Goal: Task Accomplishment & Management: Complete application form

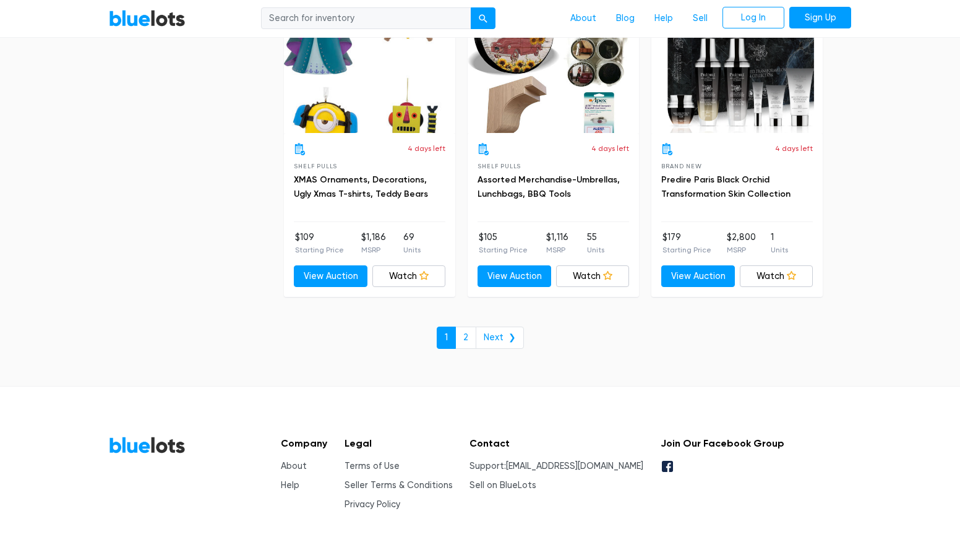
scroll to position [5365, 0]
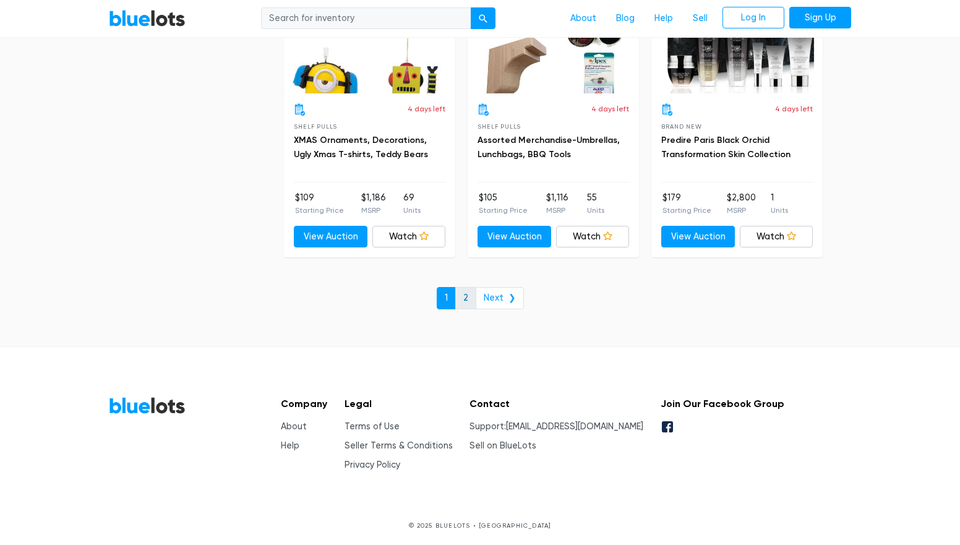
click at [471, 301] on link "2" at bounding box center [465, 298] width 21 height 22
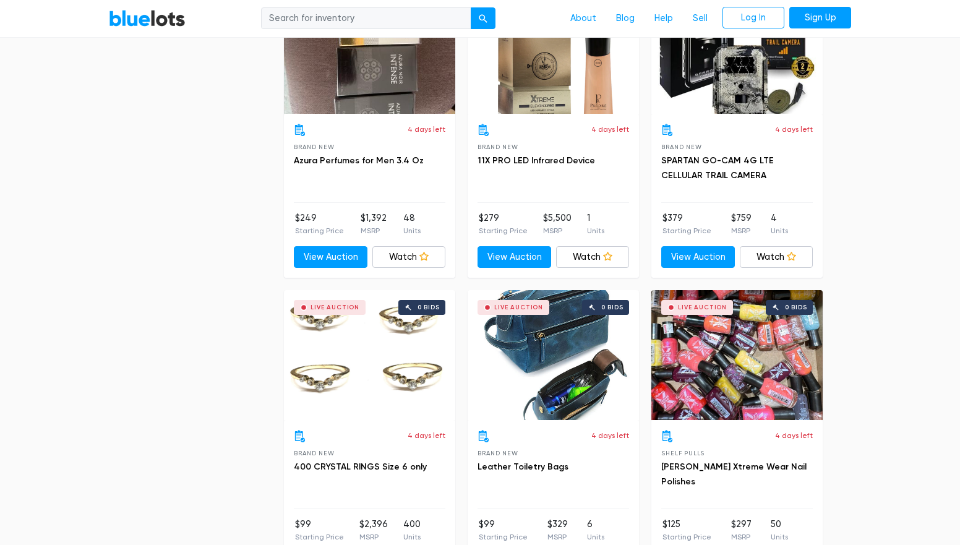
scroll to position [1151, 0]
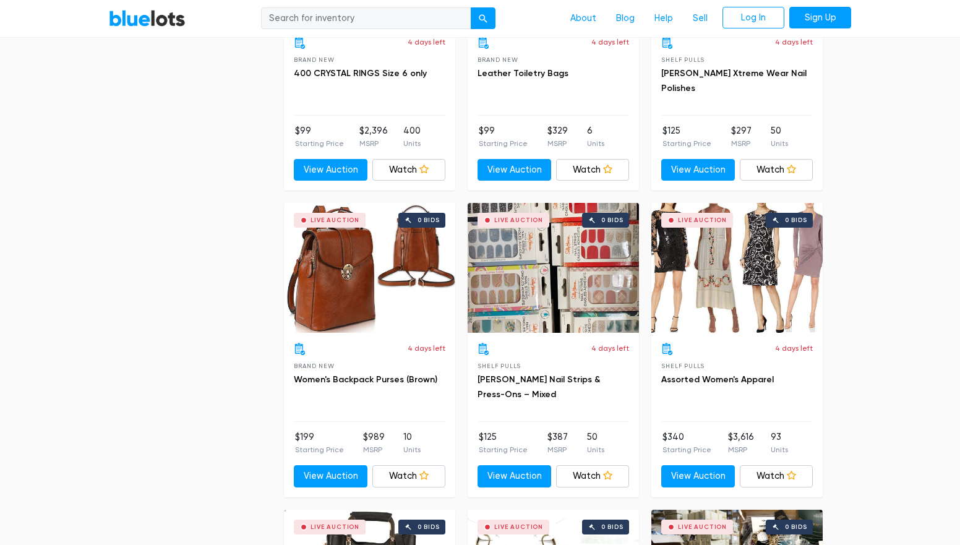
click at [302, 438] on li "$199 Starting Price" at bounding box center [319, 442] width 49 height 25
click at [409, 440] on li "10 Units" at bounding box center [411, 442] width 17 height 25
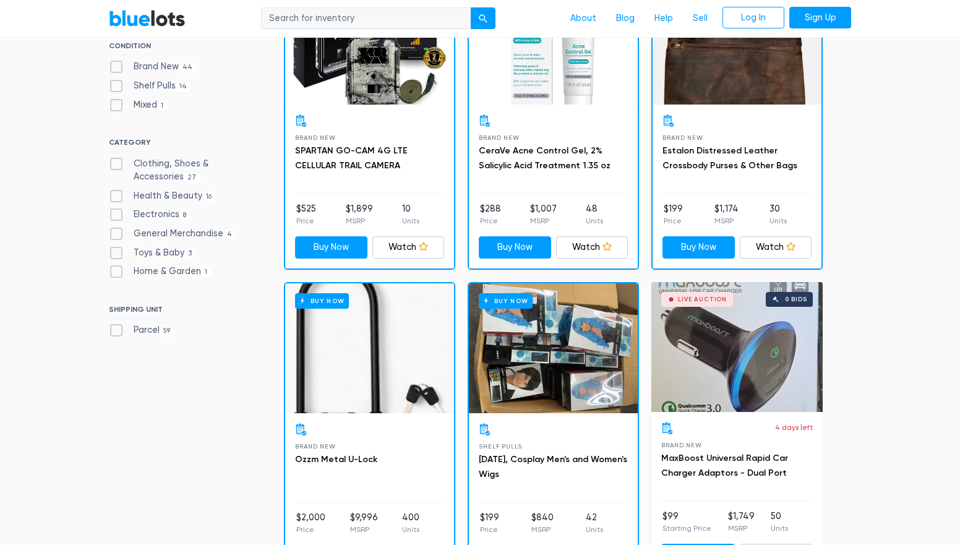
scroll to position [0, 0]
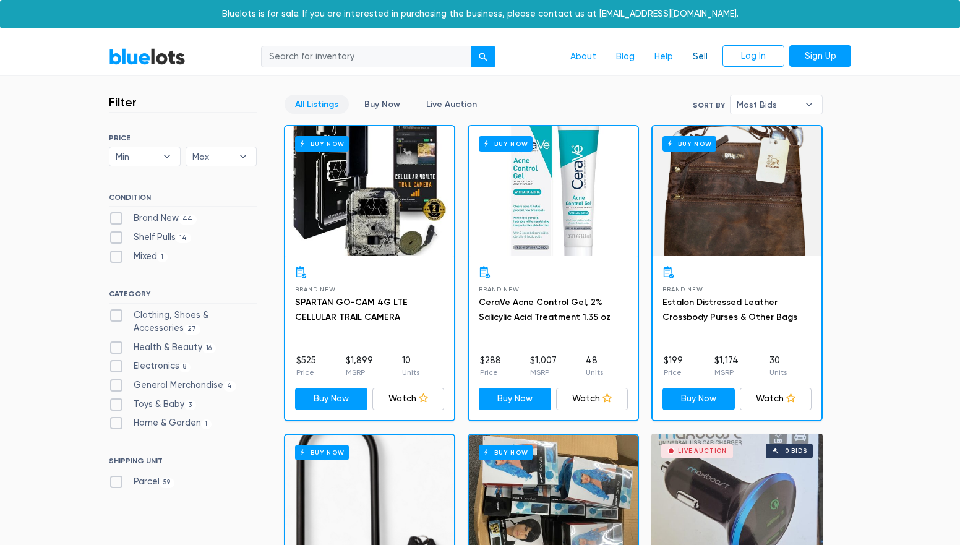
click at [702, 54] on link "Sell" at bounding box center [700, 56] width 35 height 23
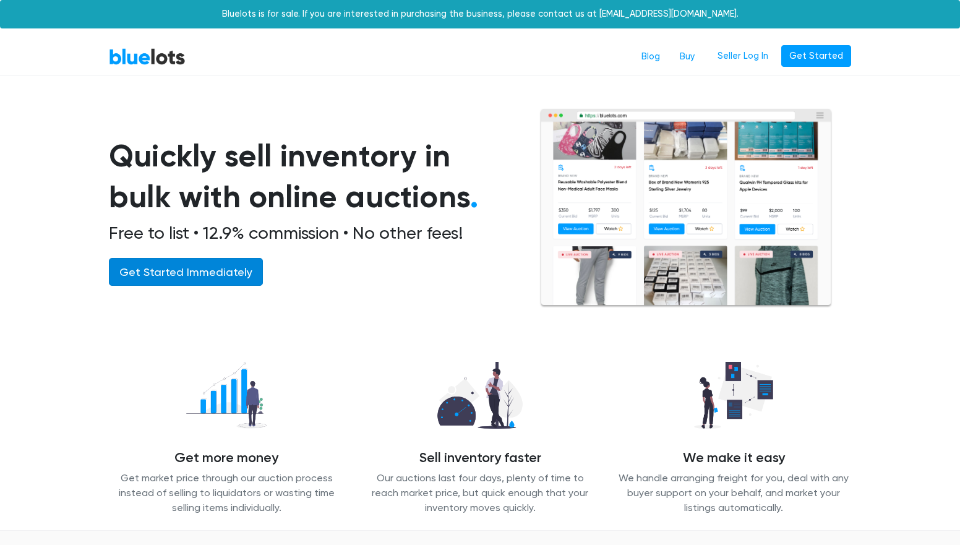
click at [198, 278] on link "Get Started Immediately" at bounding box center [186, 272] width 154 height 28
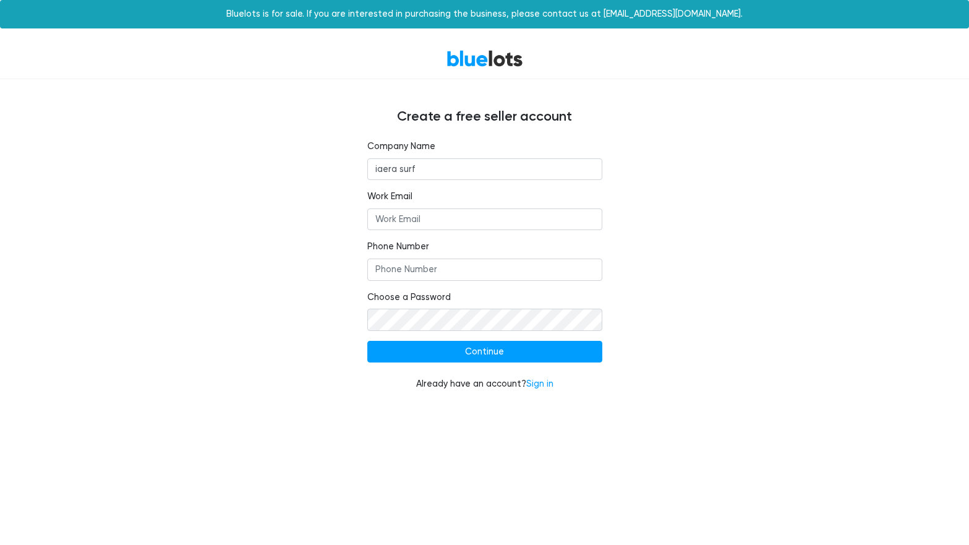
type input "iaera surf"
type input "[PERSON_NAME][EMAIL_ADDRESS][DOMAIN_NAME]"
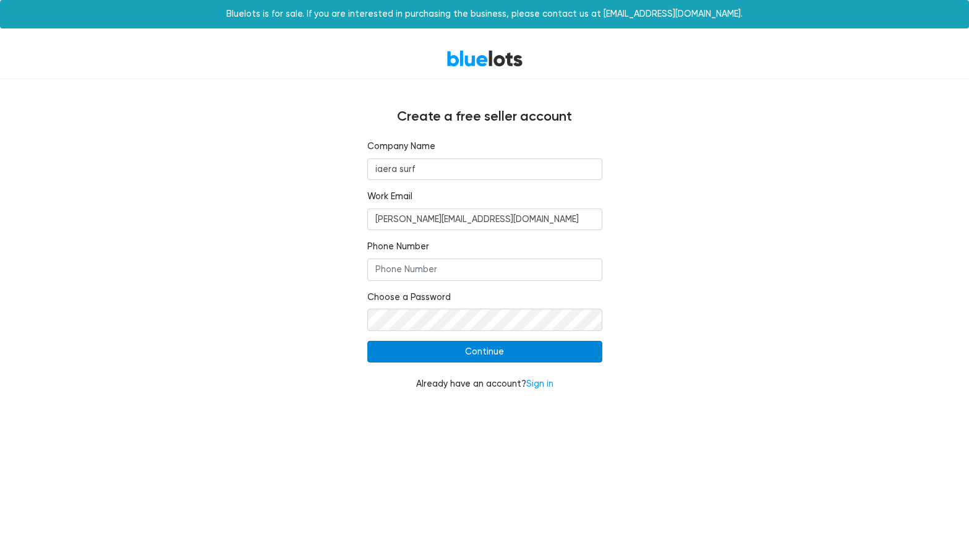
click at [474, 348] on input "Continue" at bounding box center [484, 352] width 235 height 22
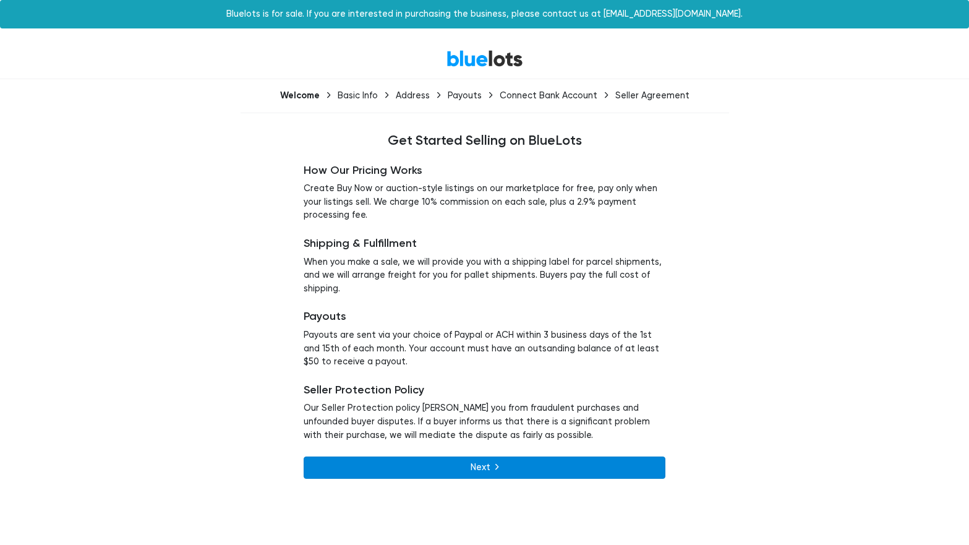
click at [555, 469] on link "Next" at bounding box center [485, 467] width 362 height 22
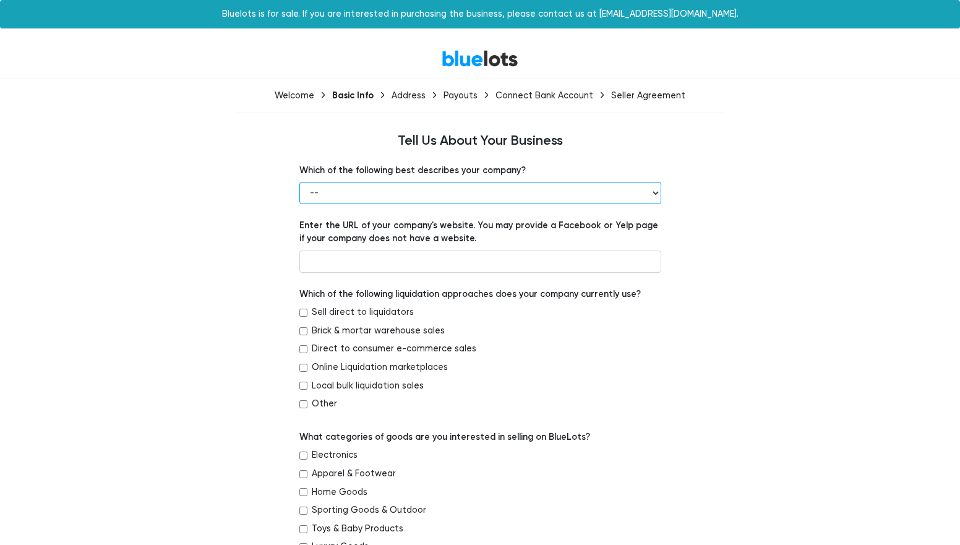
click at [357, 196] on select "-- Retailer Wholesaler Brand or Manufacturer Liquidator 3PL Other" at bounding box center [480, 193] width 362 height 22
select select "Brand or Manufacturer"
click at [299, 182] on select "-- Retailer Wholesaler Brand or Manufacturer Liquidator 3PL Other" at bounding box center [480, 193] width 362 height 22
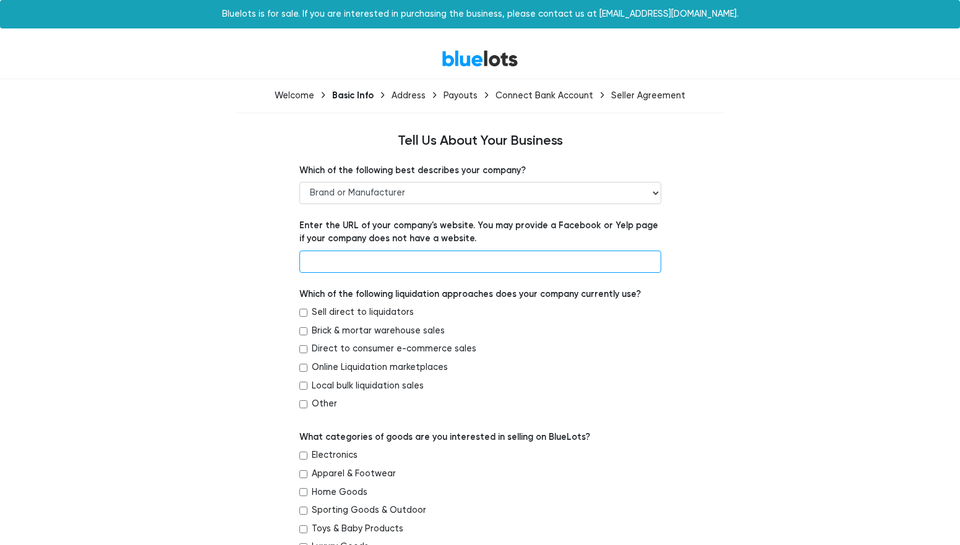
click at [377, 257] on input "text" at bounding box center [480, 261] width 362 height 22
type input "shop.surfsociete.com"
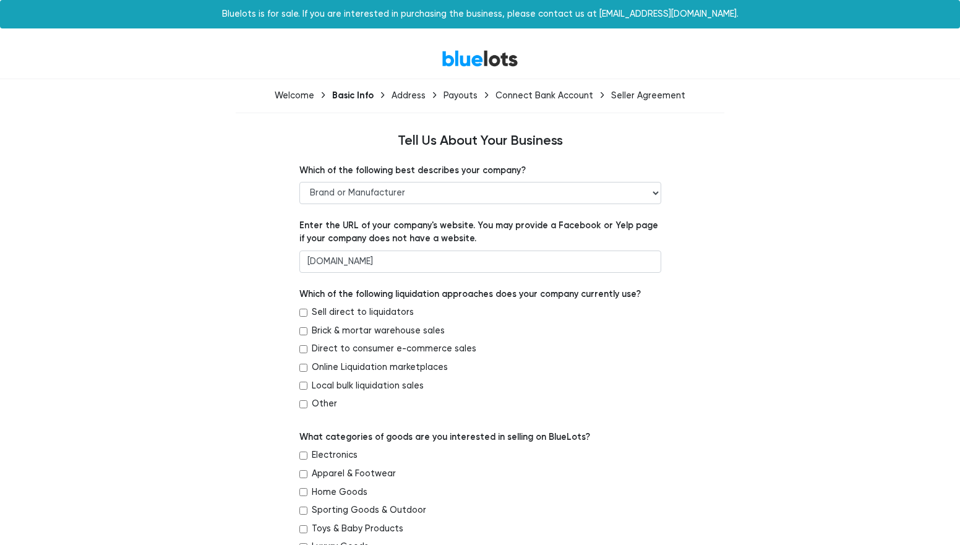
click at [528, 365] on div "Online Liquidation marketplaces" at bounding box center [480, 370] width 362 height 19
click at [304, 313] on input "Sell direct to liquidators" at bounding box center [303, 313] width 8 height 8
checkbox input "true"
click at [304, 331] on input "Brick & mortar warehouse sales" at bounding box center [303, 331] width 8 height 8
checkbox input "true"
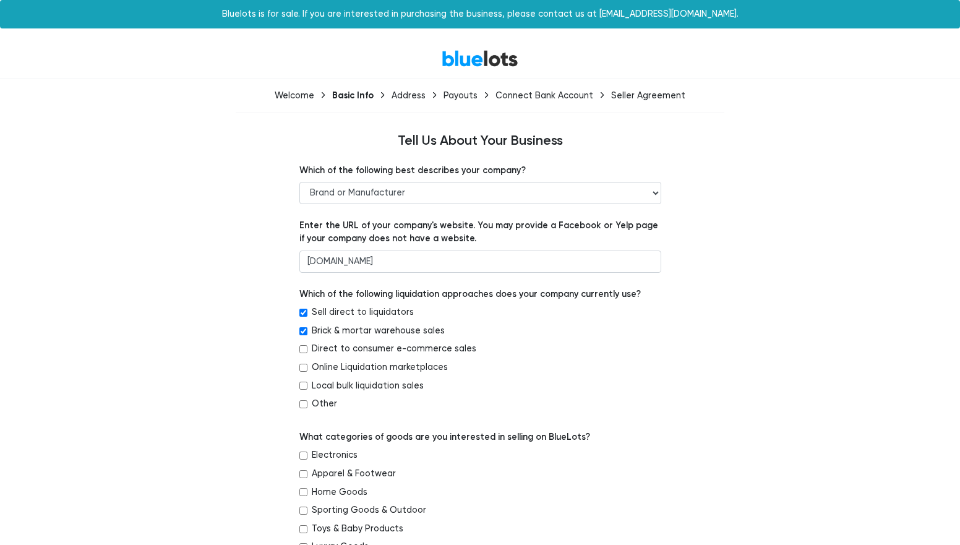
click at [305, 364] on input "Online Liquidation marketplaces" at bounding box center [303, 368] width 8 height 8
checkbox input "true"
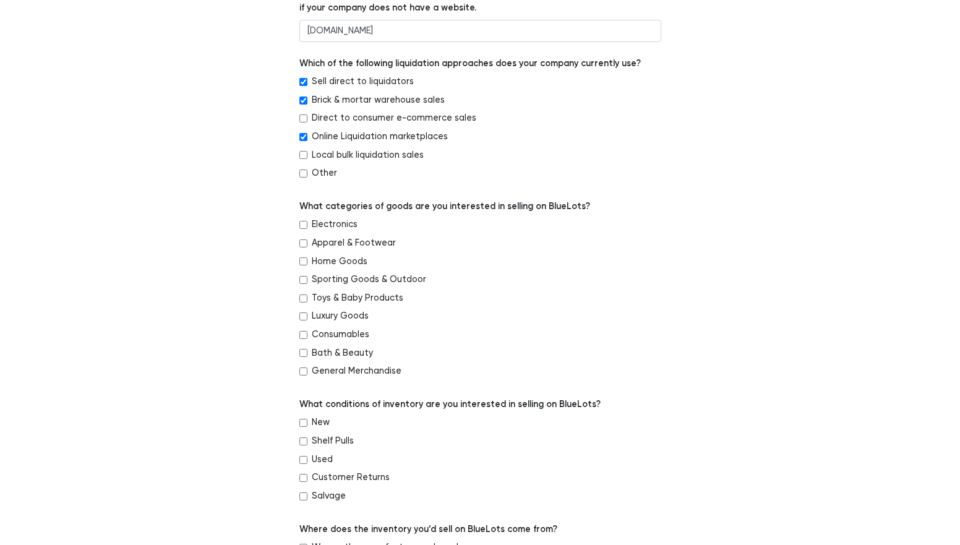
scroll to position [244, 0]
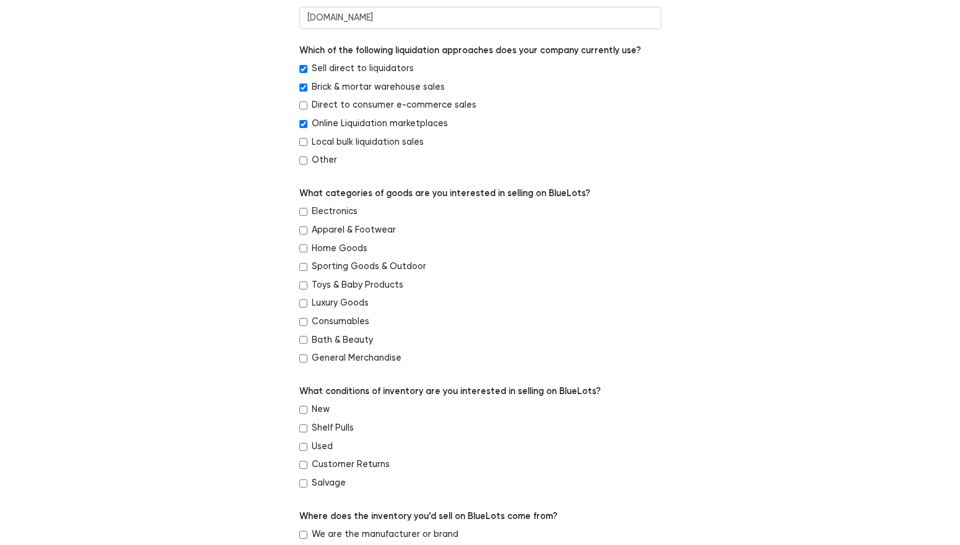
click at [305, 234] on div "Apparel & Footwear" at bounding box center [480, 232] width 362 height 19
click at [315, 226] on label "Apparel & Footwear" at bounding box center [354, 230] width 84 height 14
click at [307, 226] on input "Apparel & Footwear" at bounding box center [303, 230] width 8 height 8
click at [304, 233] on input "Apparel & Footwear" at bounding box center [303, 230] width 8 height 8
click at [307, 229] on div "Apparel & Footwear" at bounding box center [480, 232] width 362 height 19
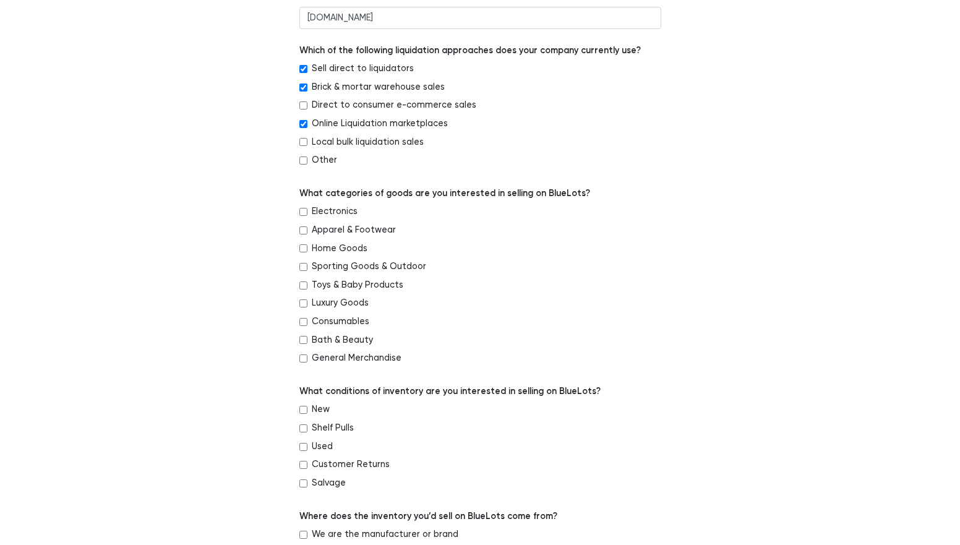
click at [304, 230] on input "Apparel & Footwear" at bounding box center [303, 230] width 8 height 8
checkbox input "true"
click at [304, 269] on input "Sporting Goods & Outdoor" at bounding box center [303, 267] width 8 height 8
checkbox input "true"
click at [303, 301] on input "Luxury Goods" at bounding box center [303, 303] width 8 height 8
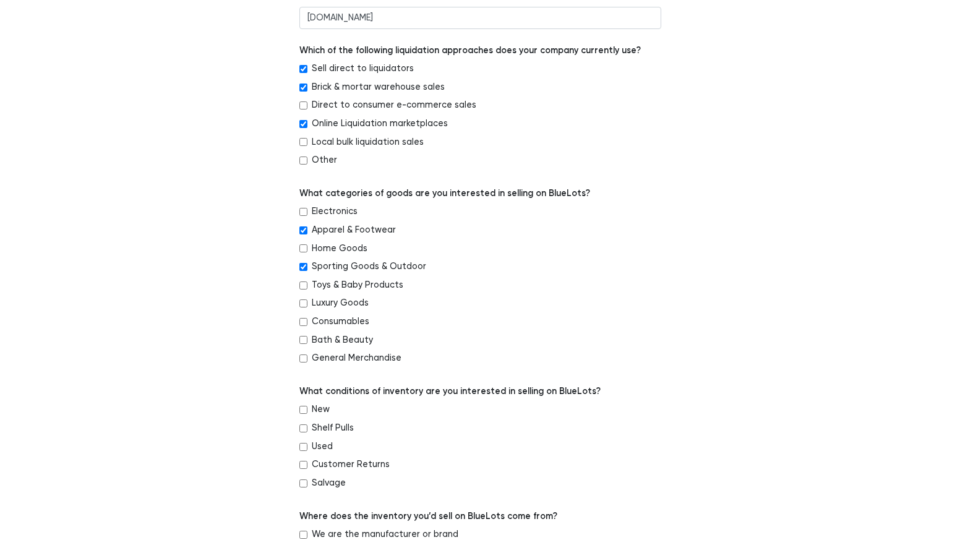
checkbox input "true"
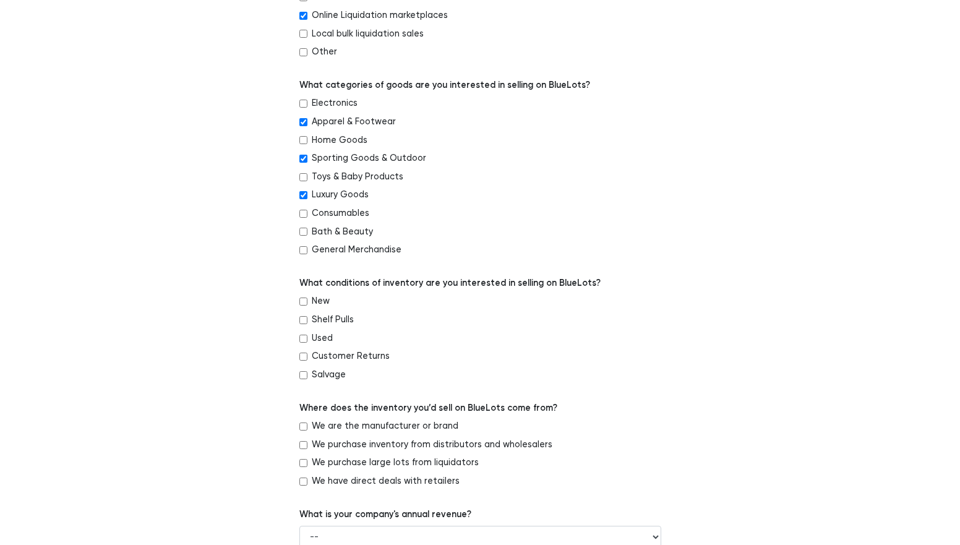
scroll to position [353, 0]
click at [306, 301] on input "New" at bounding box center [303, 300] width 8 height 8
checkbox input "true"
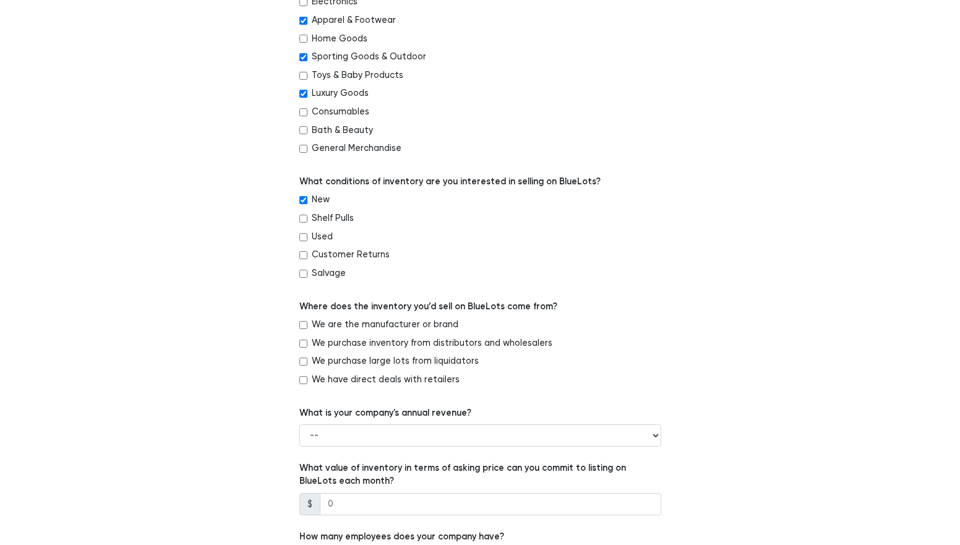
scroll to position [474, 0]
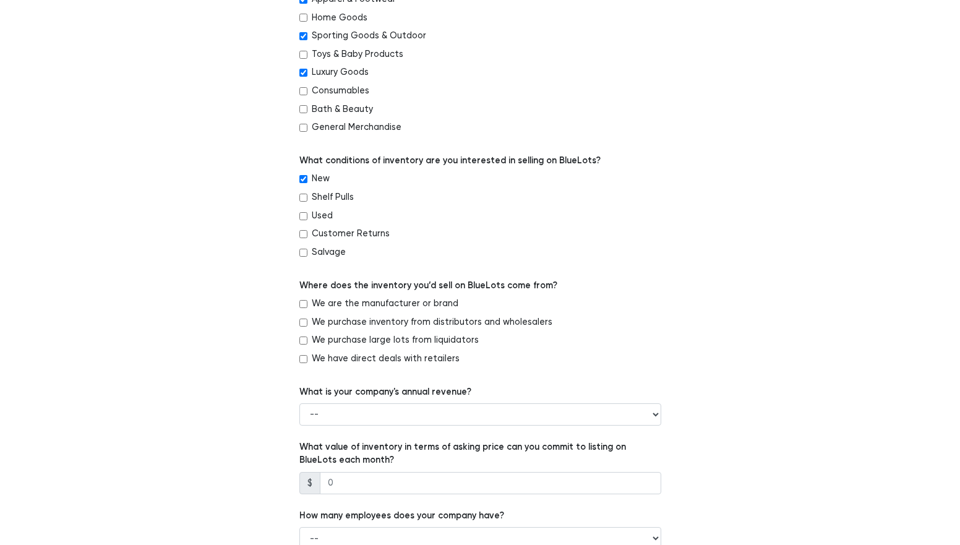
click at [306, 305] on input "We are the manufacturer or brand" at bounding box center [303, 304] width 8 height 8
checkbox input "true"
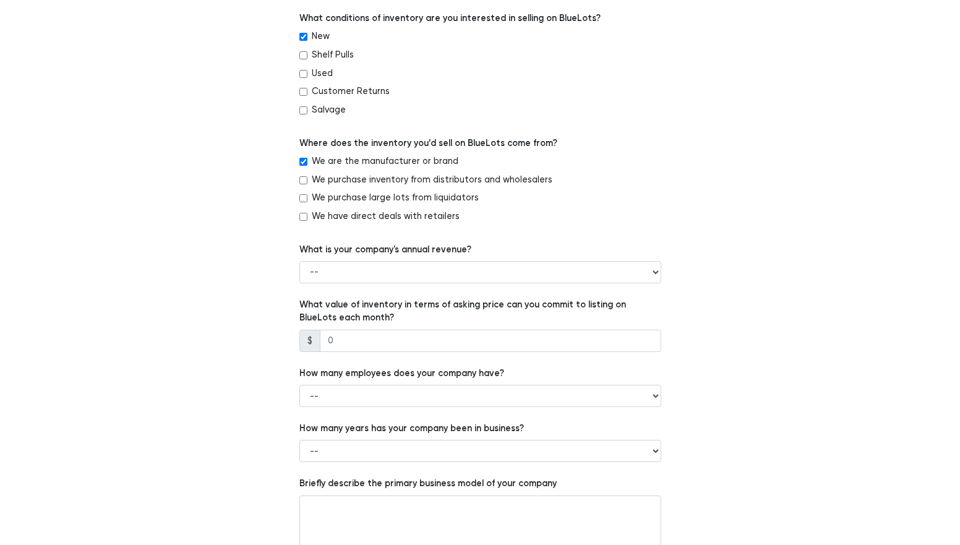
scroll to position [617, 0]
click at [347, 276] on select "-- Less than $100,000 $100,000 to $500,000 $500,000 to $1,000,000 $1,000,000 to…" at bounding box center [480, 271] width 362 height 22
select select "Less than $100,000"
click at [299, 260] on select "-- Less than $100,000 $100,000 to $500,000 $500,000 to $1,000,000 $1,000,000 to…" at bounding box center [480, 271] width 362 height 22
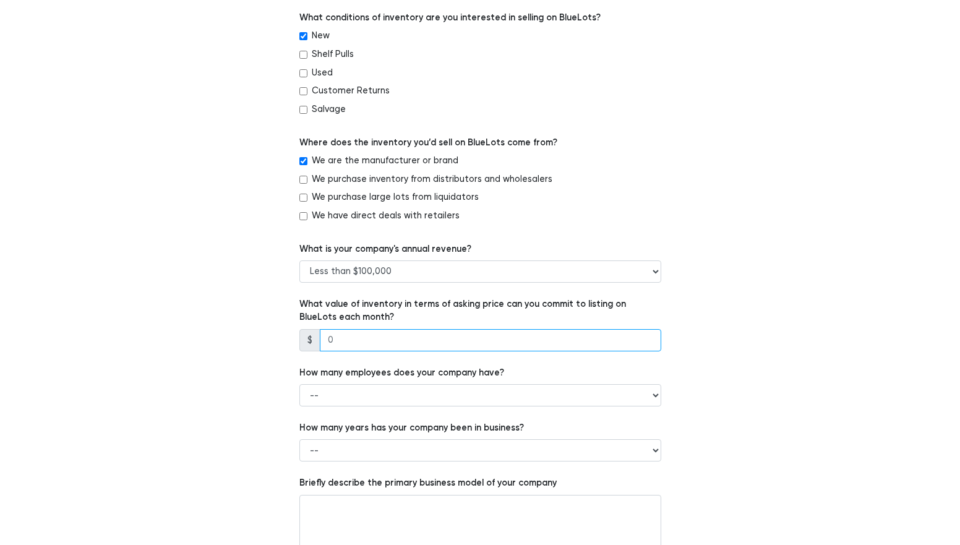
click at [384, 334] on input "number" at bounding box center [490, 340] width 341 height 22
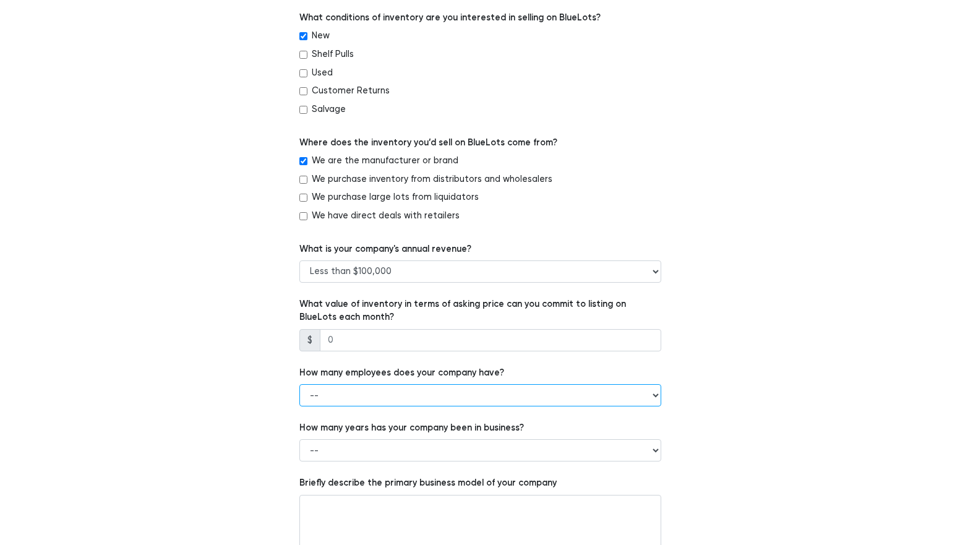
click at [385, 396] on select "-- 1 - 5 6 - 20 21 - 50 More than 50" at bounding box center [480, 395] width 362 height 22
select select "1 - 5"
click at [299, 384] on select "-- 1 - 5 6 - 20 21 - 50 More than 50" at bounding box center [480, 395] width 362 height 22
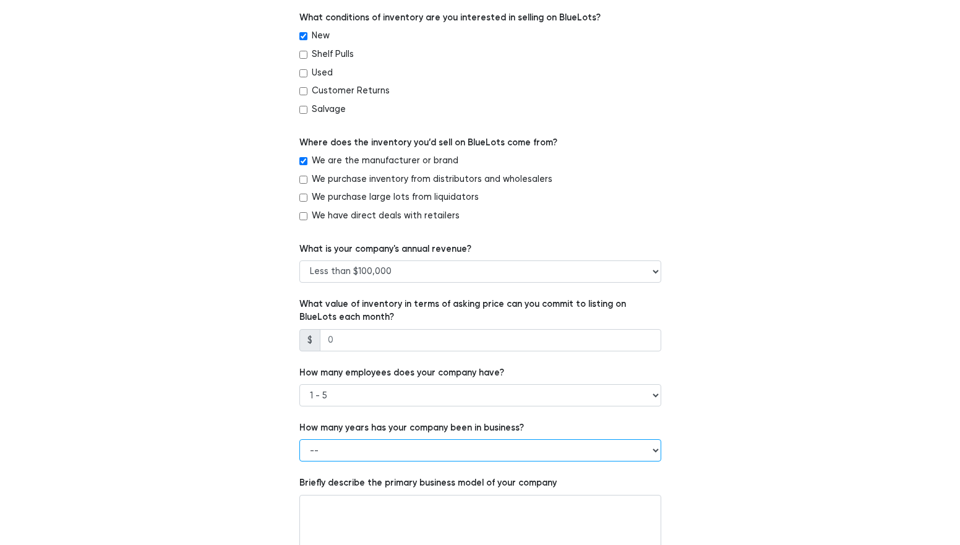
click at [344, 445] on select "-- Less than 1 year 1 to 3 years 4+ years" at bounding box center [480, 450] width 362 height 22
select select "4+ years"
click at [299, 439] on select "-- Less than 1 year 1 to 3 years 4+ years" at bounding box center [480, 450] width 362 height 22
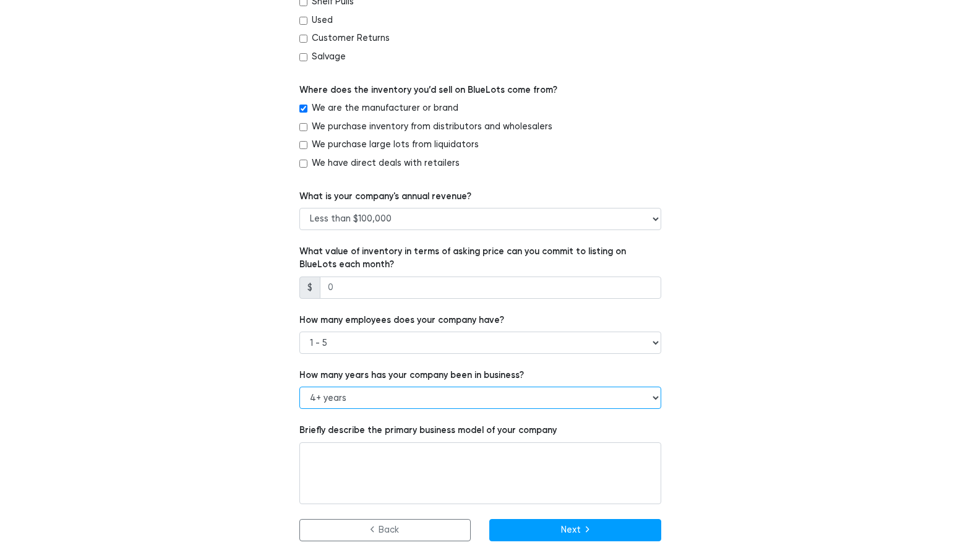
scroll to position [681, 0]
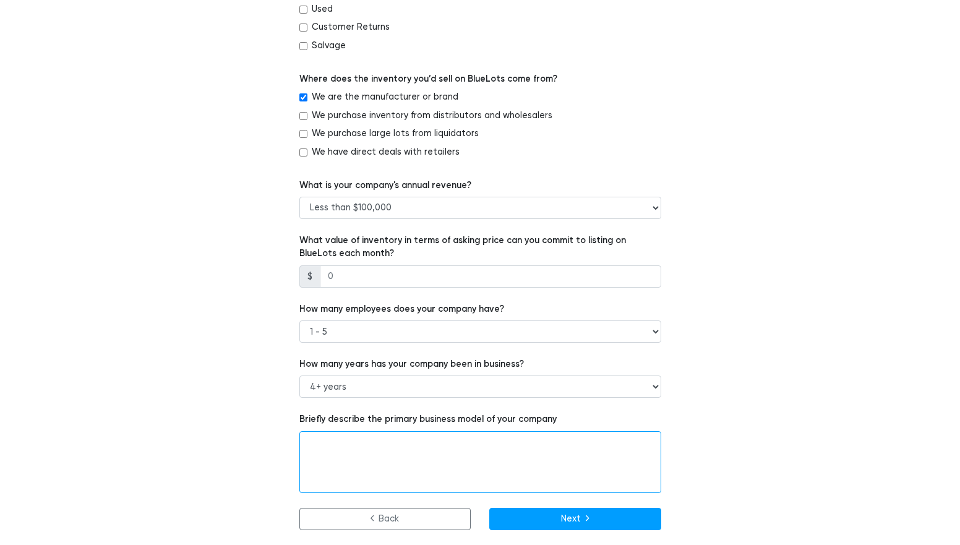
click at [461, 455] on textarea at bounding box center [480, 462] width 362 height 62
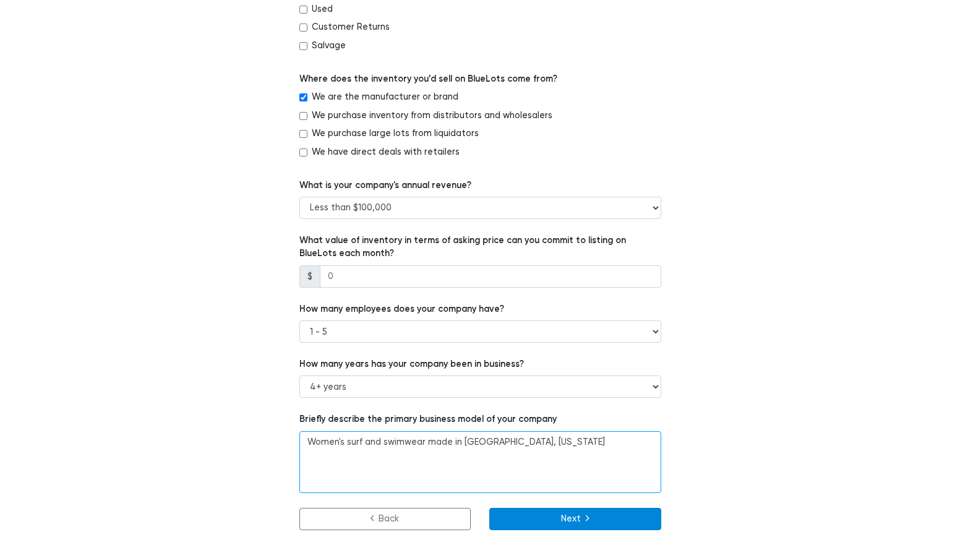
type textarea "Women's surf and swimwear made in San Diego, California"
click at [579, 519] on button "Next" at bounding box center [575, 519] width 172 height 22
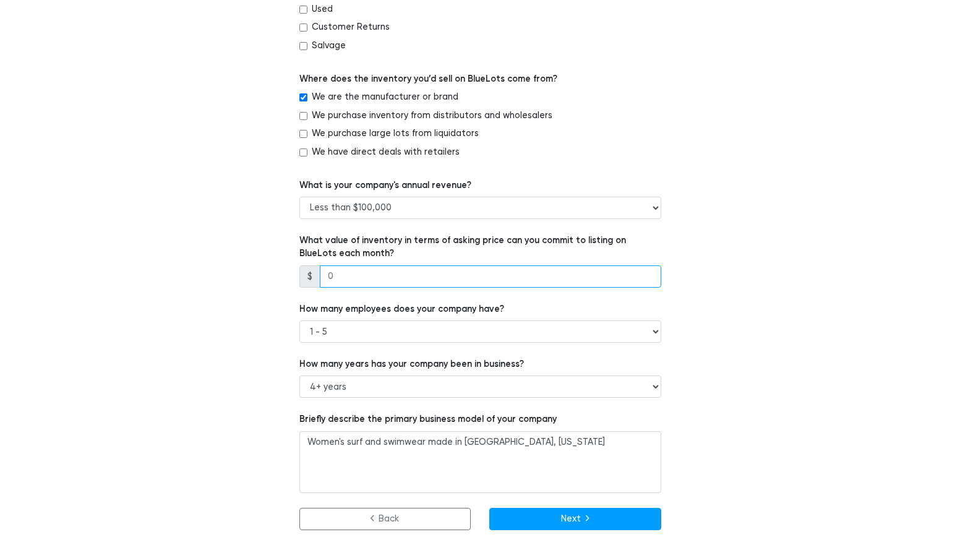
click at [388, 267] on input "number" at bounding box center [490, 276] width 341 height 22
type input "5000"
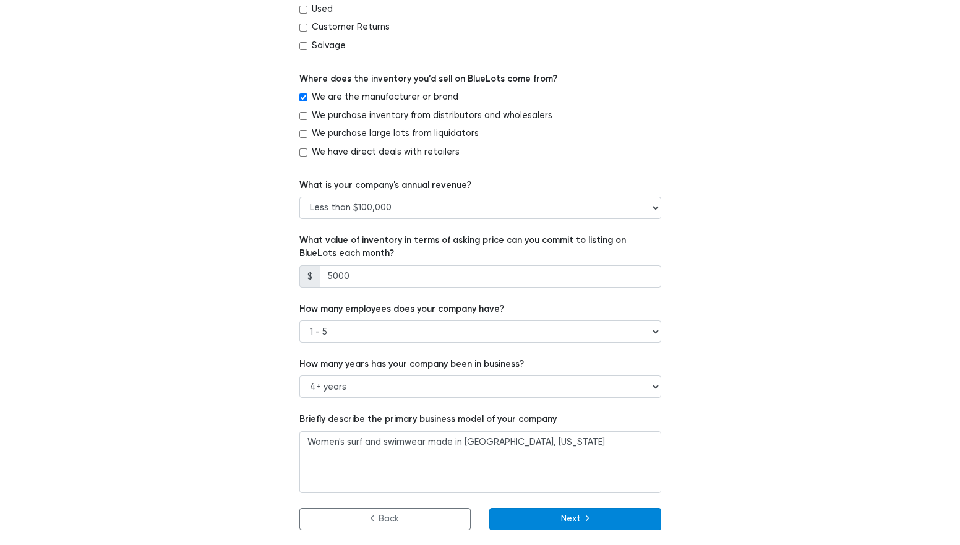
click at [555, 519] on button "Next" at bounding box center [575, 519] width 172 height 22
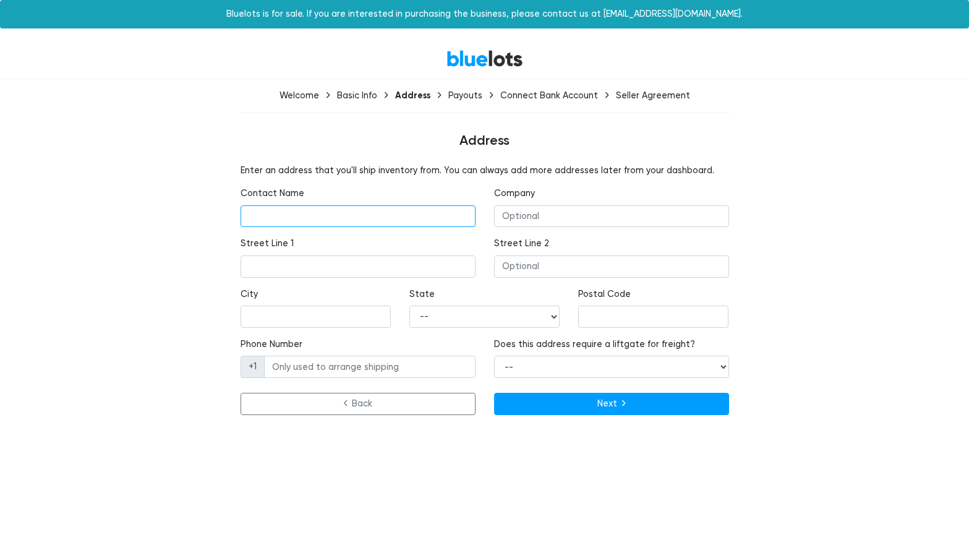
click at [383, 205] on input "text" at bounding box center [358, 216] width 235 height 22
type input "[PERSON_NAME]"
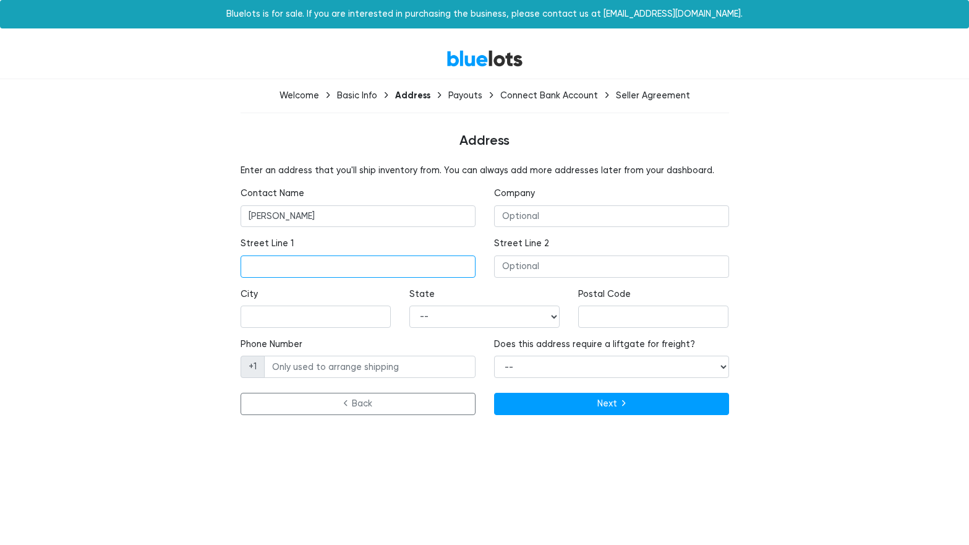
type input "[STREET_ADDRESS]"
type input "Montrose"
select select "CA"
type input "91020"
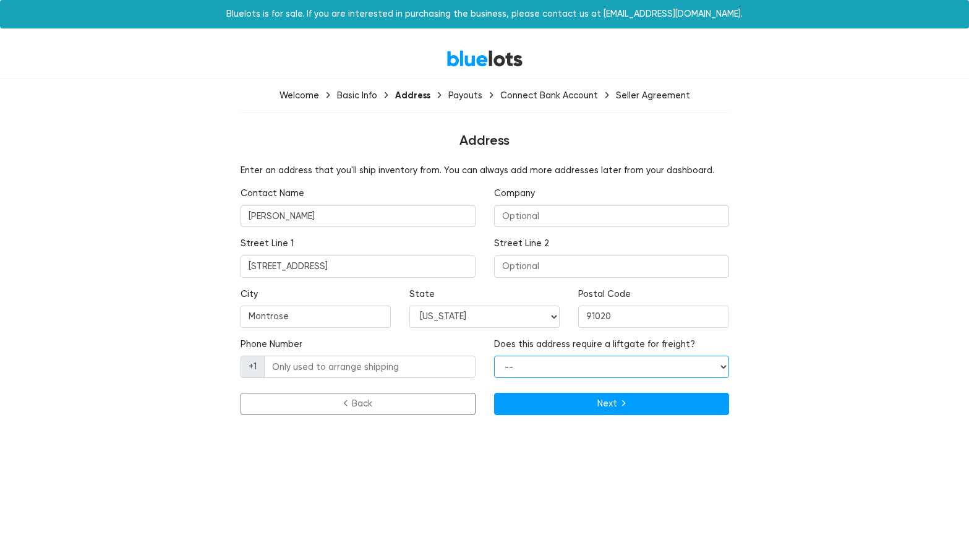
click at [641, 365] on select "-- Yes No" at bounding box center [611, 367] width 235 height 22
select select "false"
click at [494, 356] on select "-- Yes No" at bounding box center [611, 367] width 235 height 22
click at [551, 404] on button "Next" at bounding box center [611, 404] width 235 height 22
click at [374, 367] on input "Phone Number" at bounding box center [369, 367] width 211 height 22
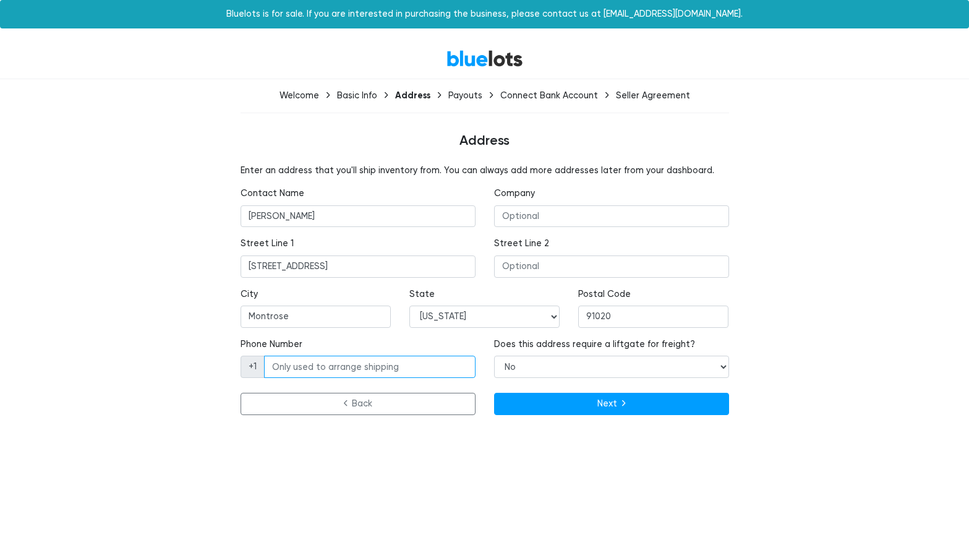
type input "6198002092"
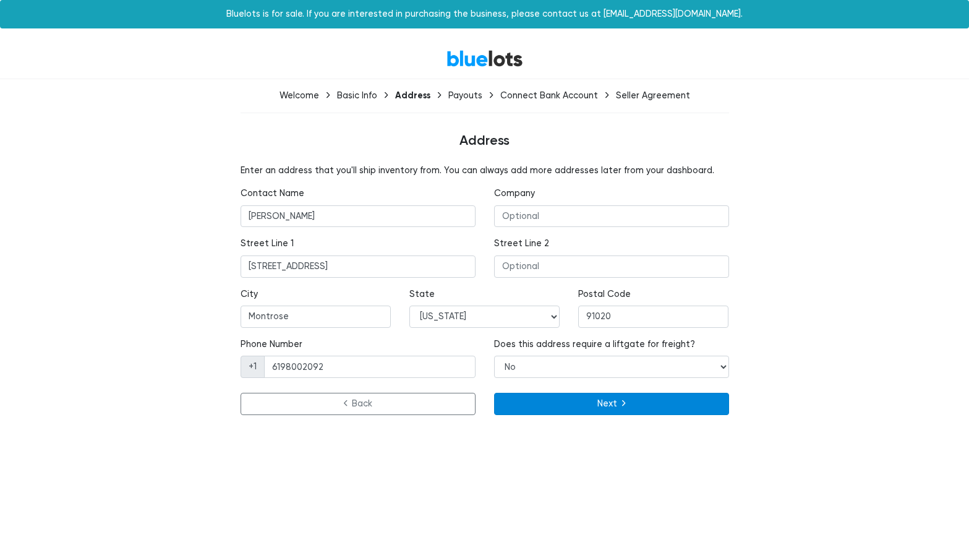
click at [567, 396] on button "Next" at bounding box center [611, 404] width 235 height 22
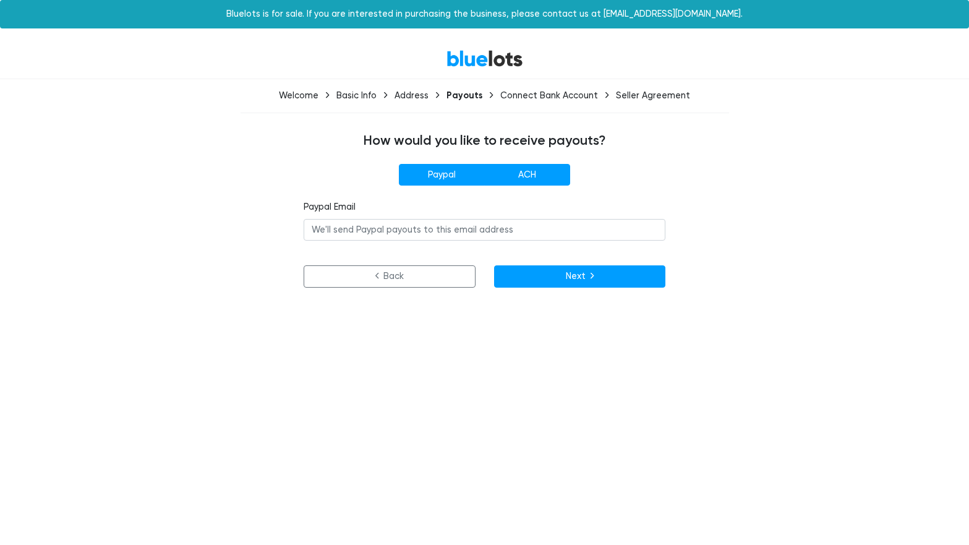
click at [514, 181] on label "ACH" at bounding box center [527, 175] width 86 height 22
radio input"] "true"
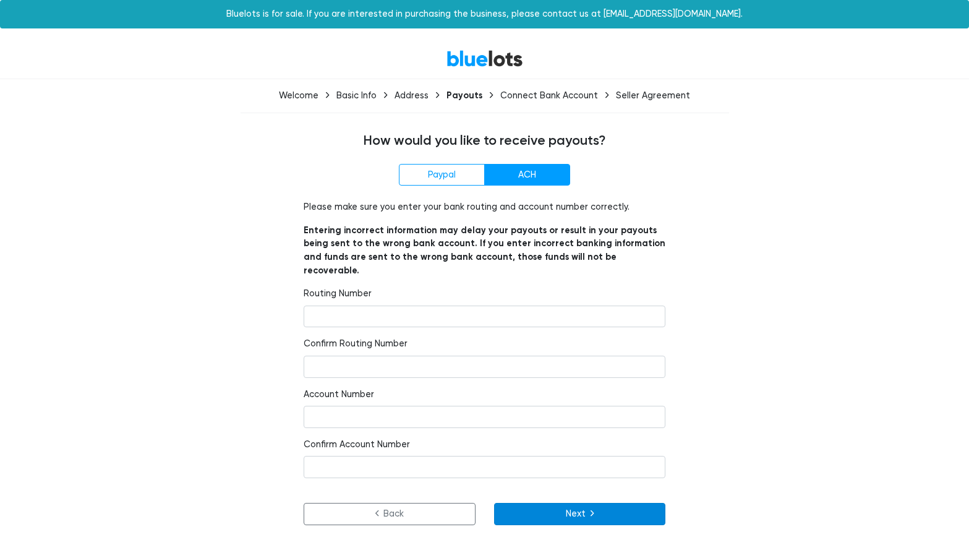
click at [574, 505] on button "Next" at bounding box center [580, 514] width 172 height 22
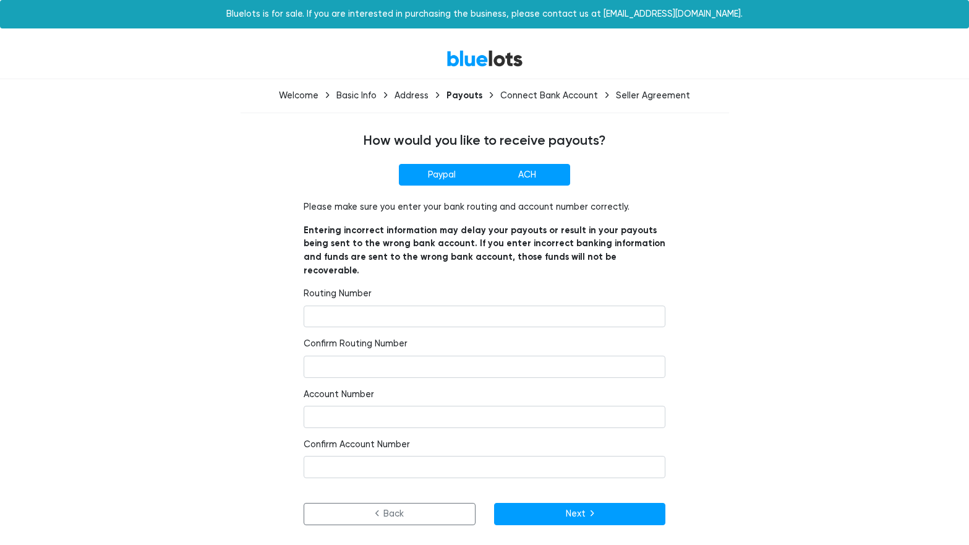
click at [437, 182] on label "Paypal" at bounding box center [442, 175] width 86 height 22
radio input"] "true"
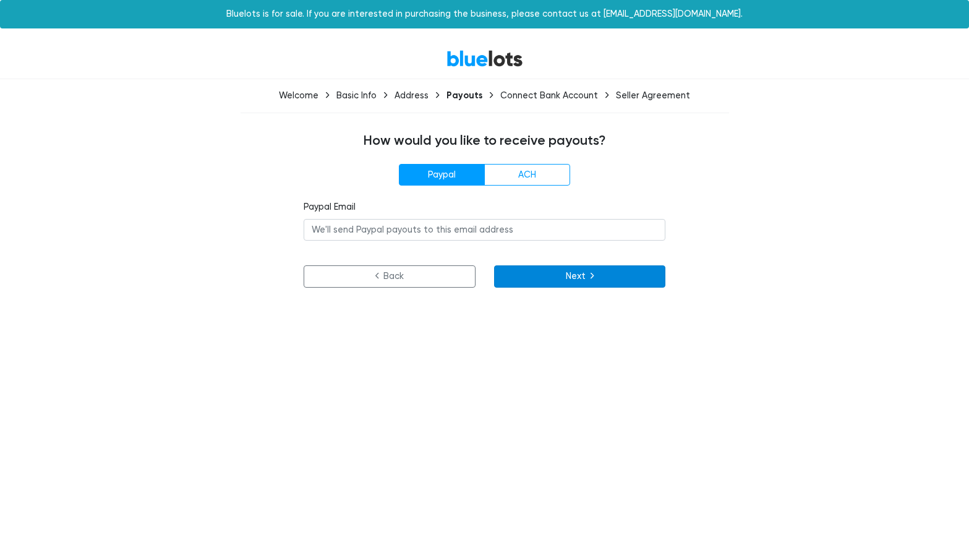
click at [573, 283] on button "Next" at bounding box center [580, 276] width 172 height 22
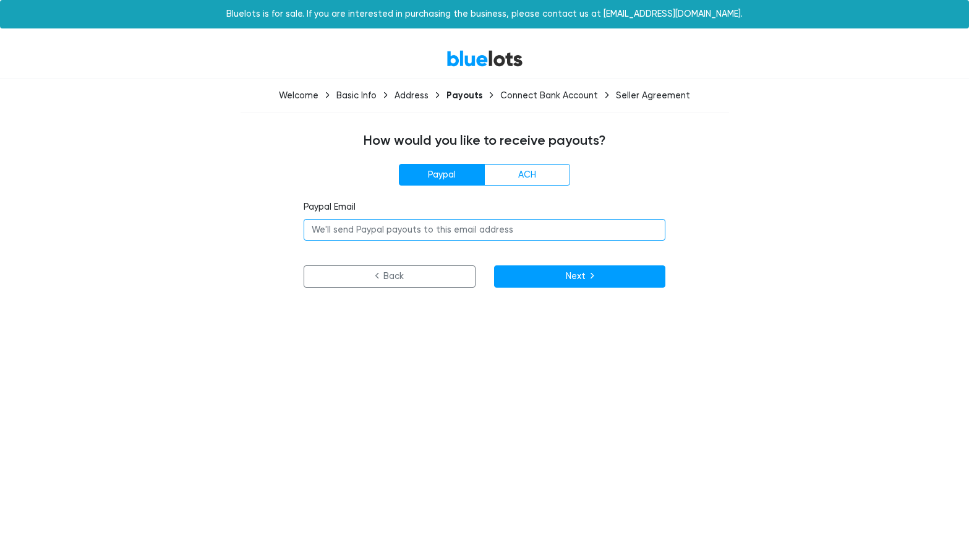
click at [470, 226] on input "email" at bounding box center [485, 230] width 362 height 22
type input "shop@surfsociete.com"
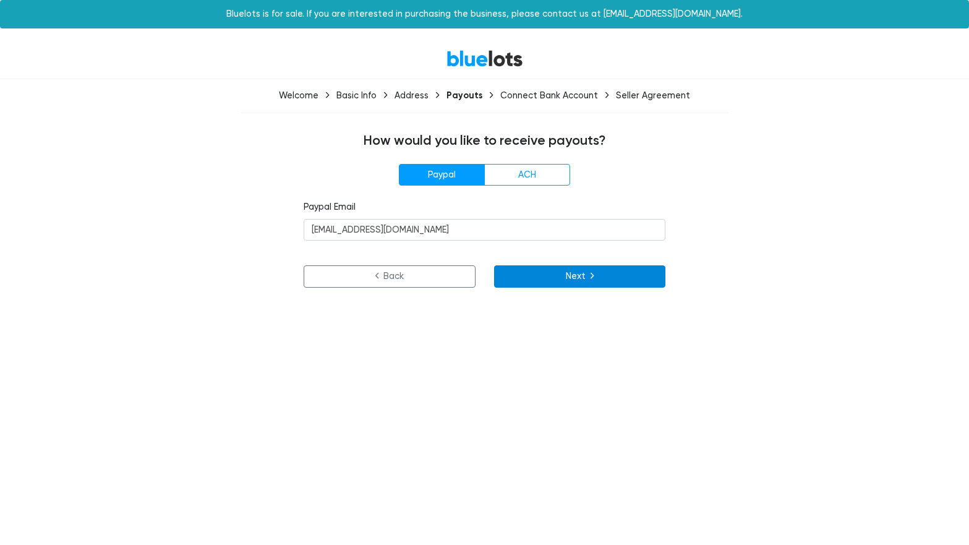
click at [567, 278] on button "Next" at bounding box center [580, 276] width 172 height 22
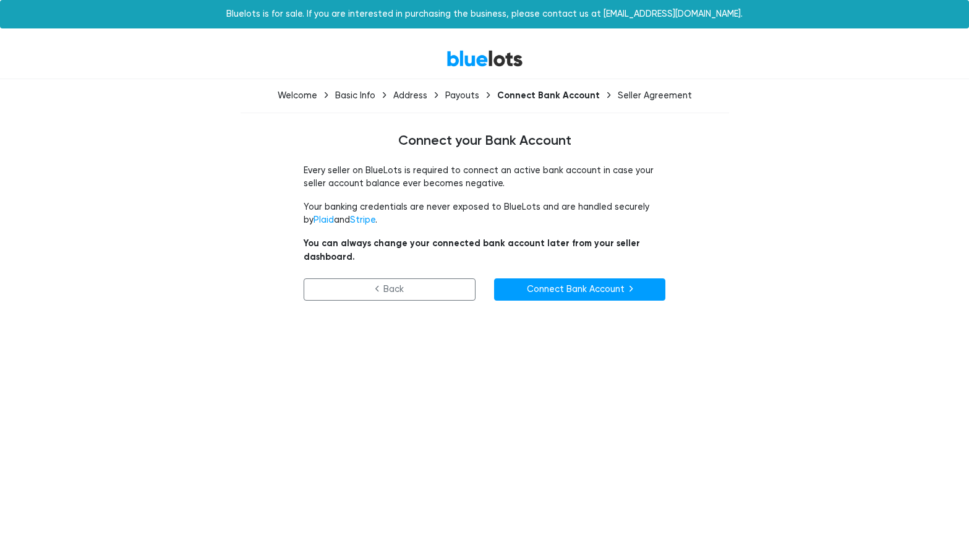
click at [591, 227] on div "Every seller on BlueLots is required to connect an active bank account in case …" at bounding box center [484, 240] width 380 height 152
click at [646, 278] on link "Connect Bank Account" at bounding box center [580, 289] width 172 height 22
